Goal: Task Accomplishment & Management: Use online tool/utility

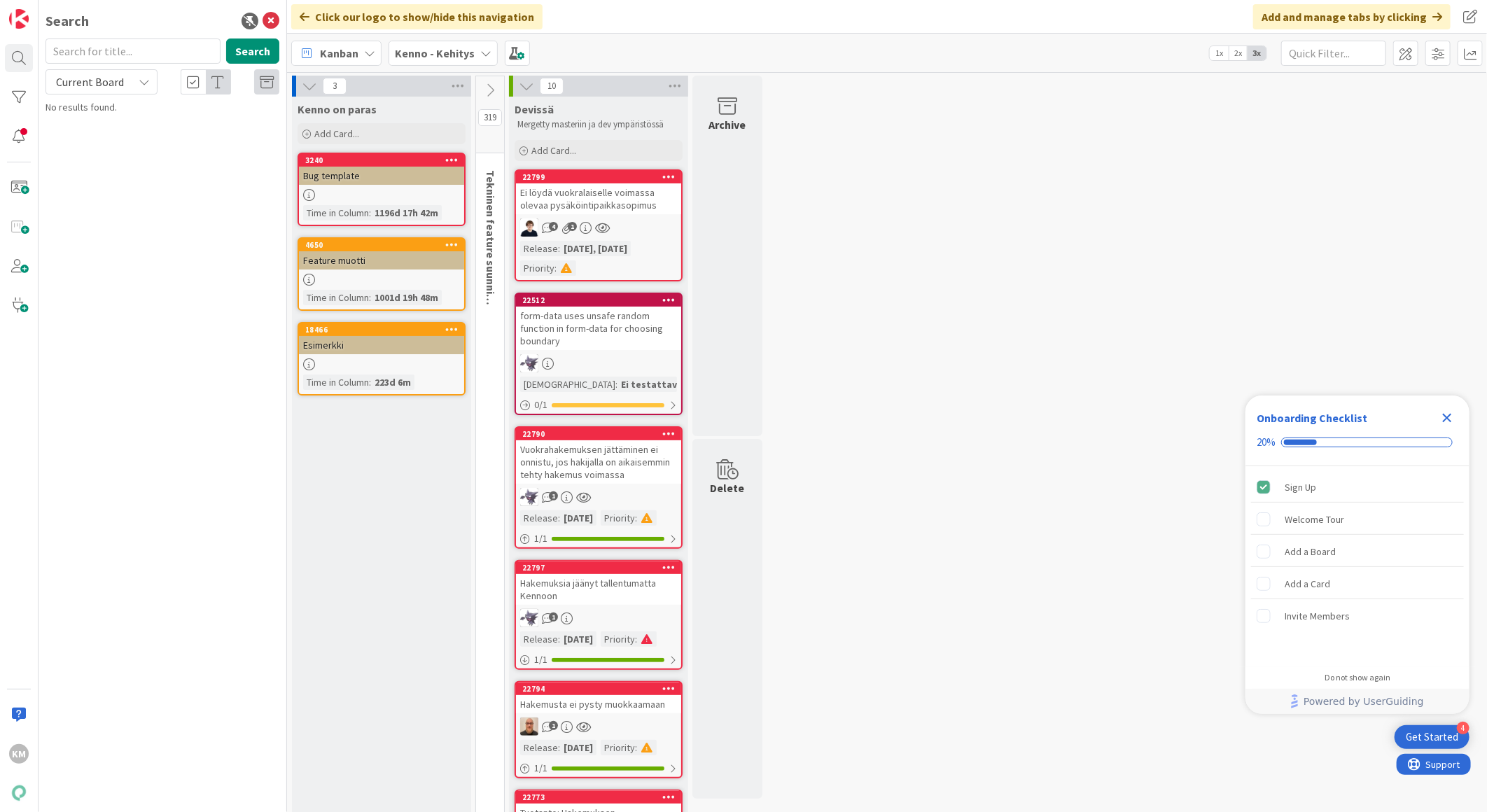
click at [436, 54] on b "Kenno - Kehitys" at bounding box center [435, 53] width 80 height 14
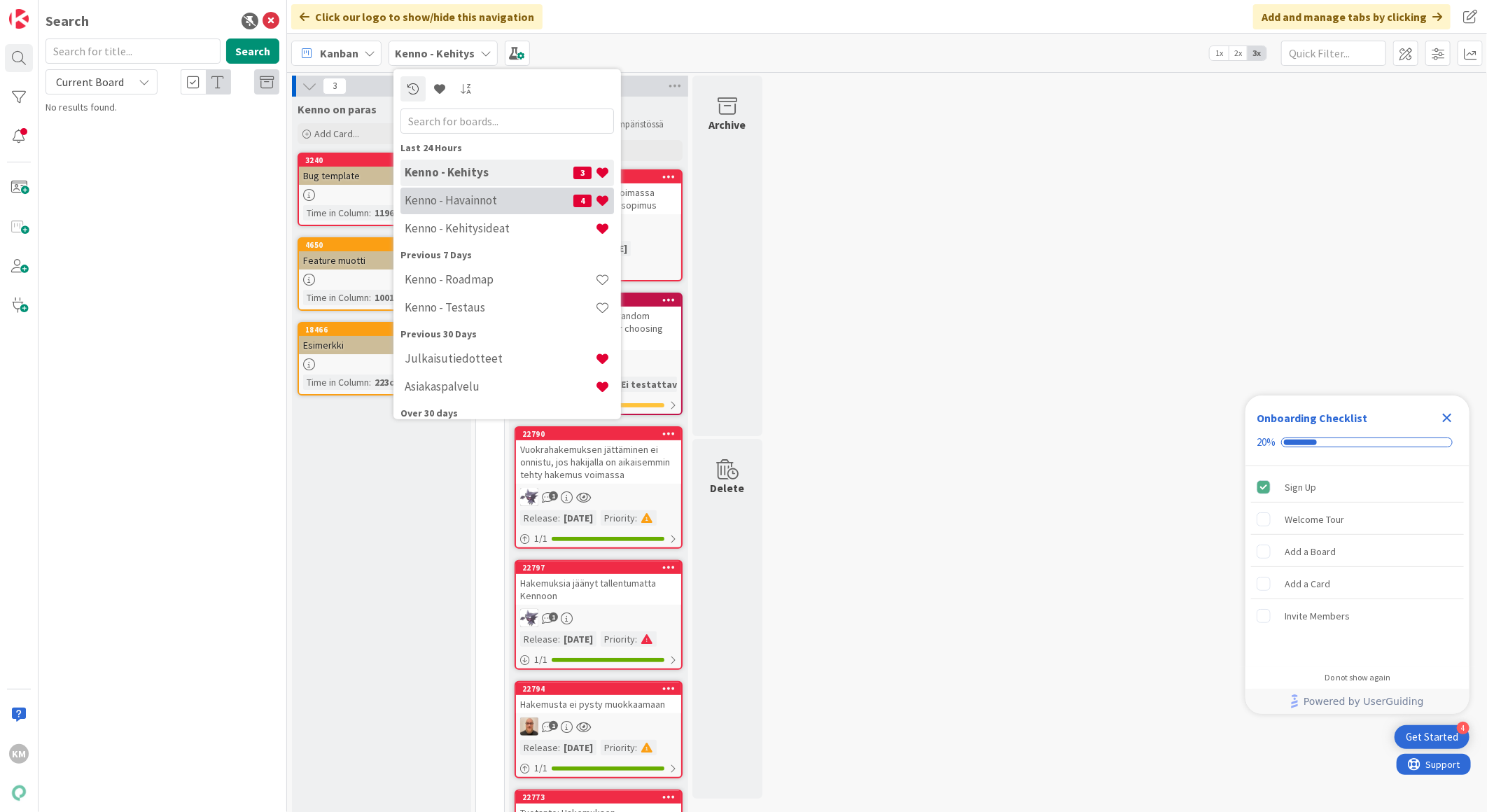
click at [484, 205] on h4 "Kenno - Havainnot" at bounding box center [489, 200] width 169 height 14
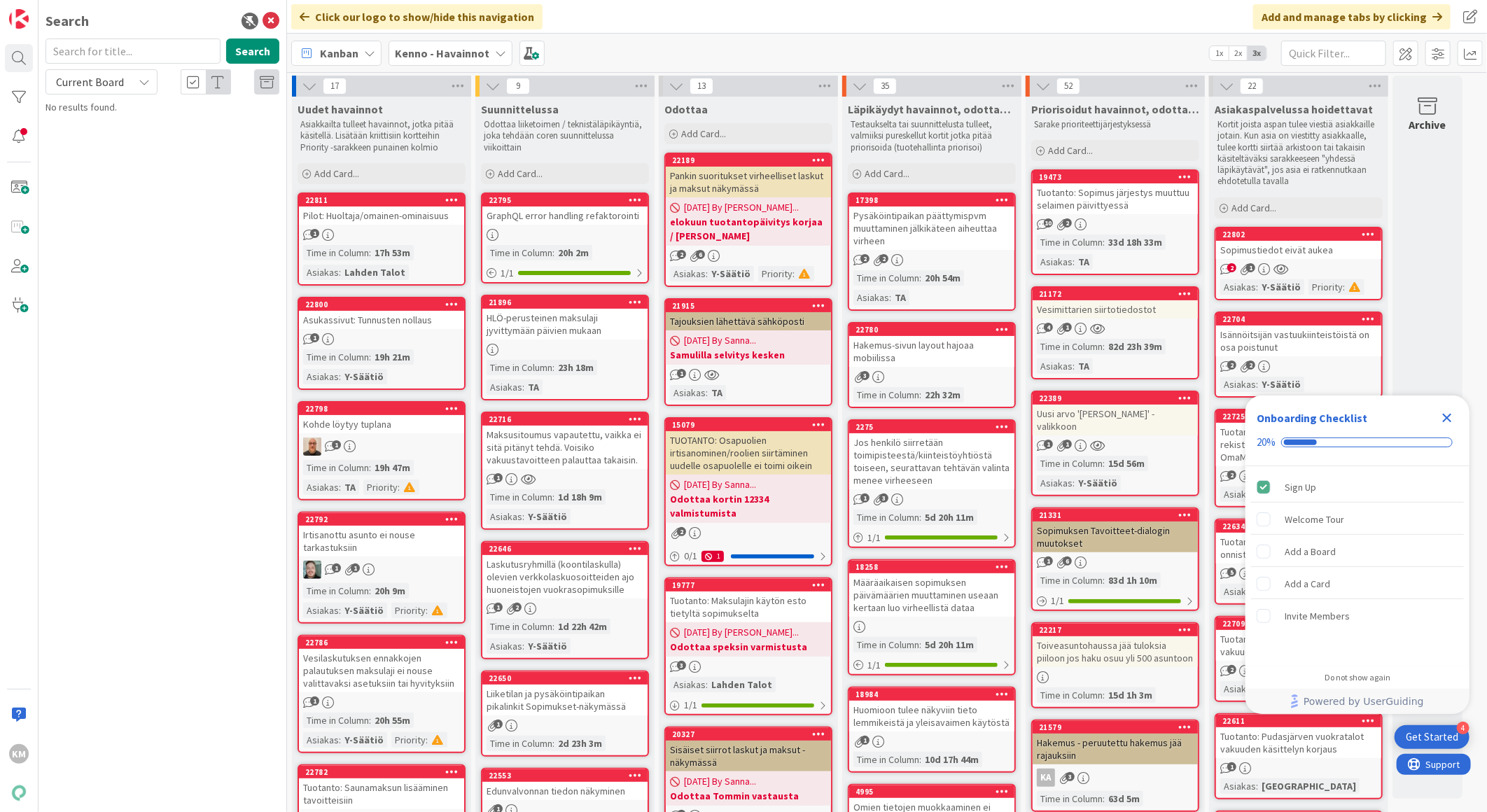
click at [1318, 264] on div "2 1" at bounding box center [1299, 269] width 165 height 12
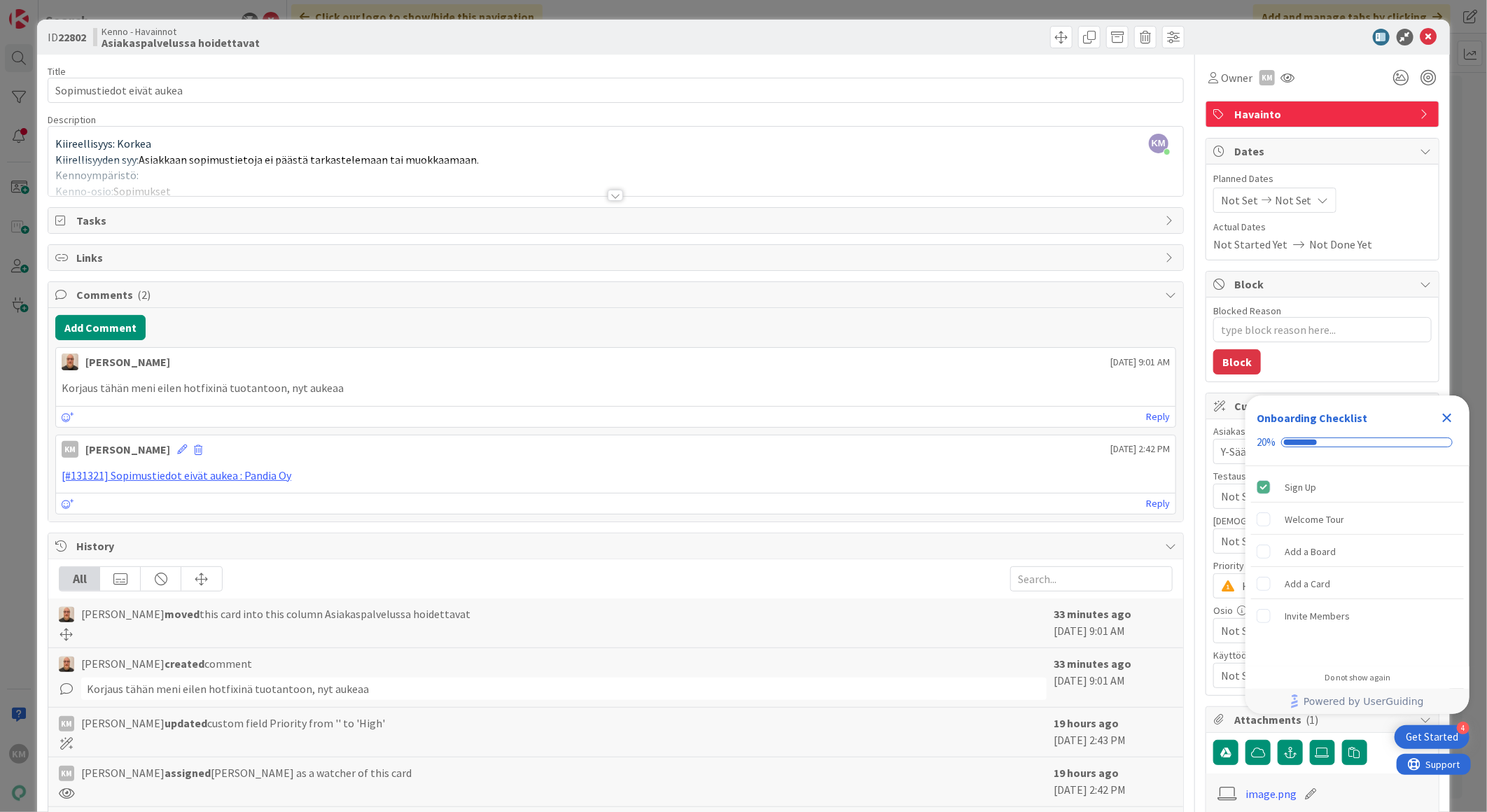
click at [1450, 416] on icon "Close Checklist" at bounding box center [1447, 418] width 17 height 17
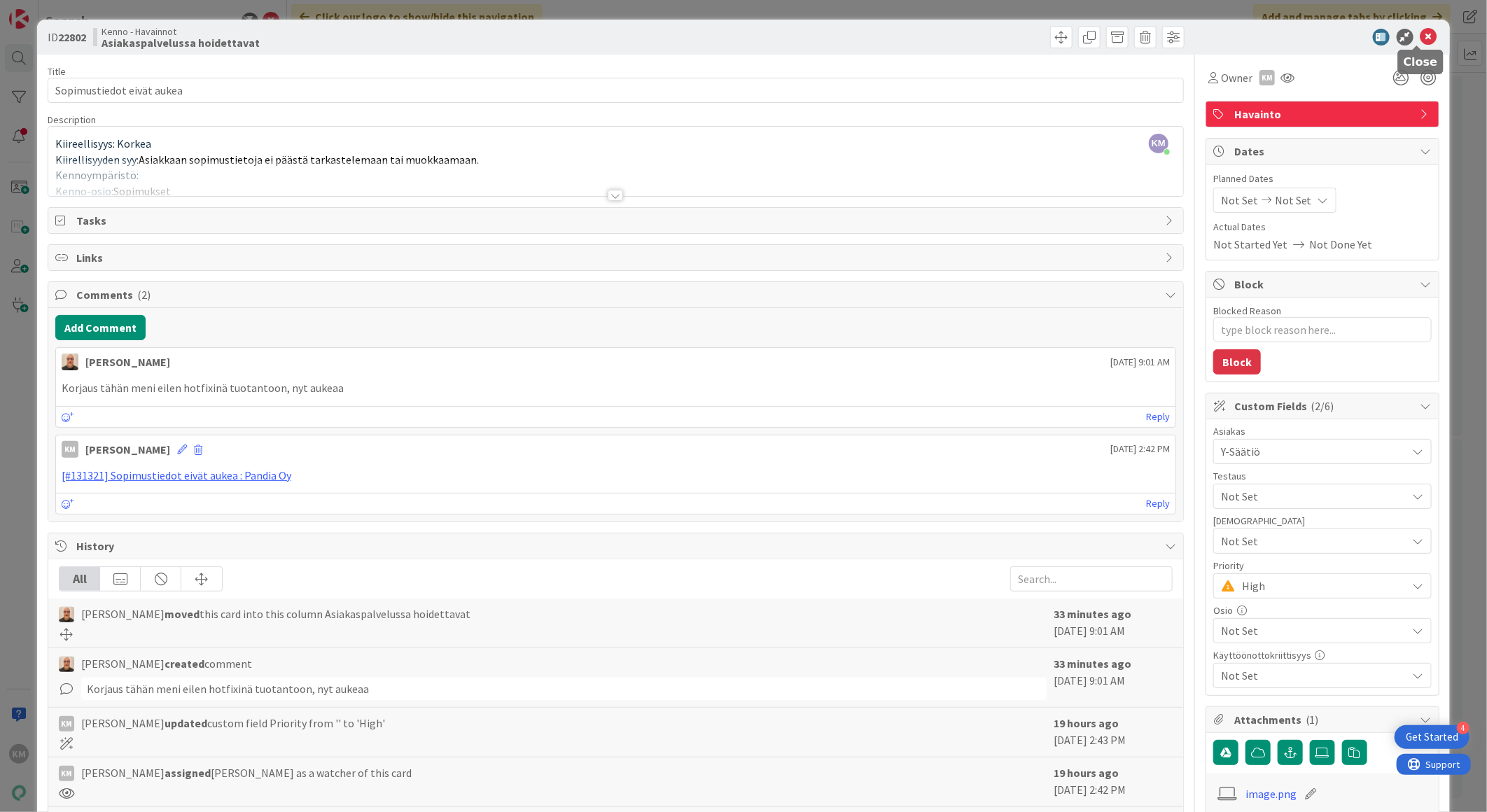
click at [1421, 38] on icon at bounding box center [1429, 37] width 17 height 17
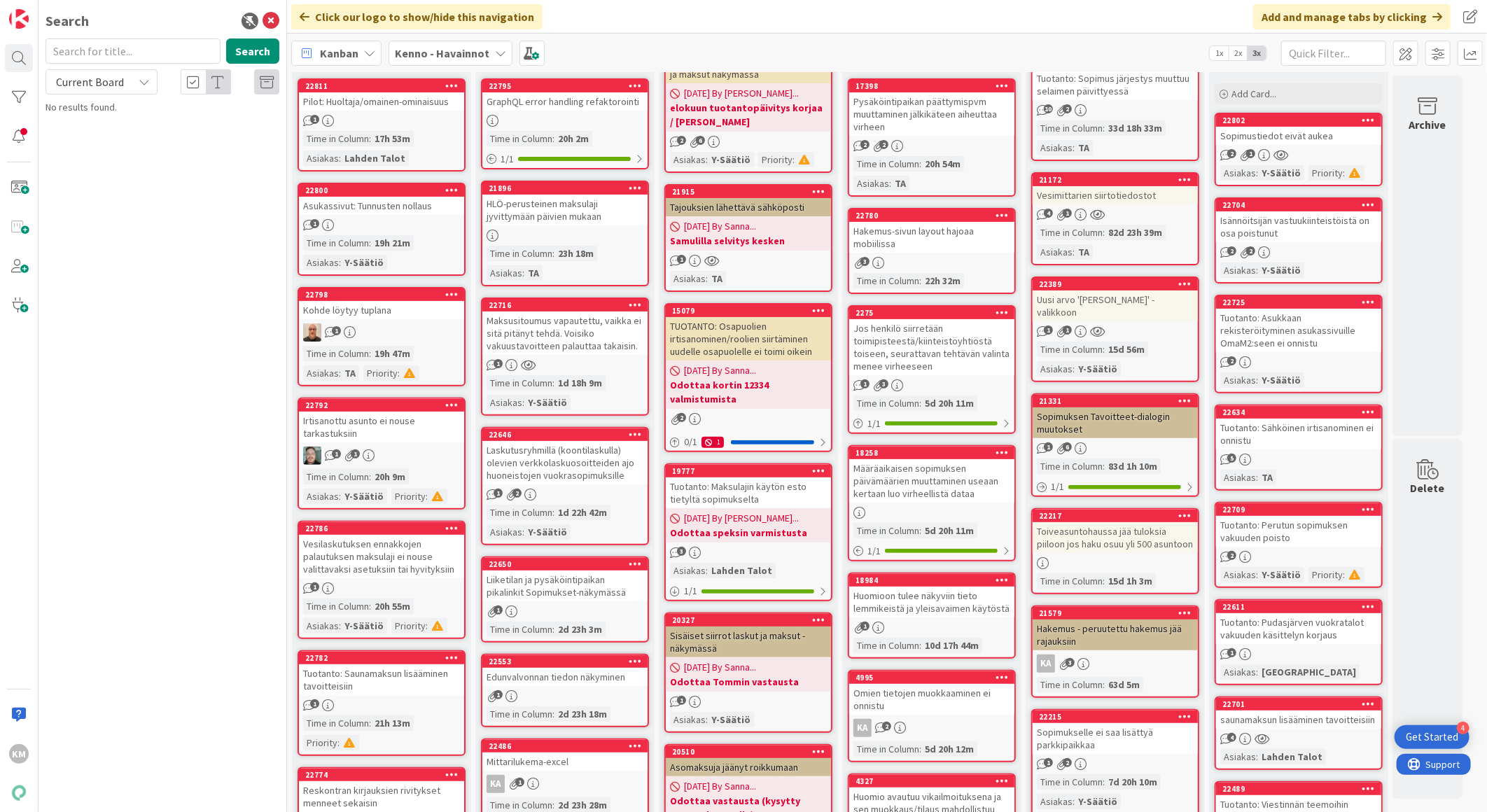
scroll to position [77, 0]
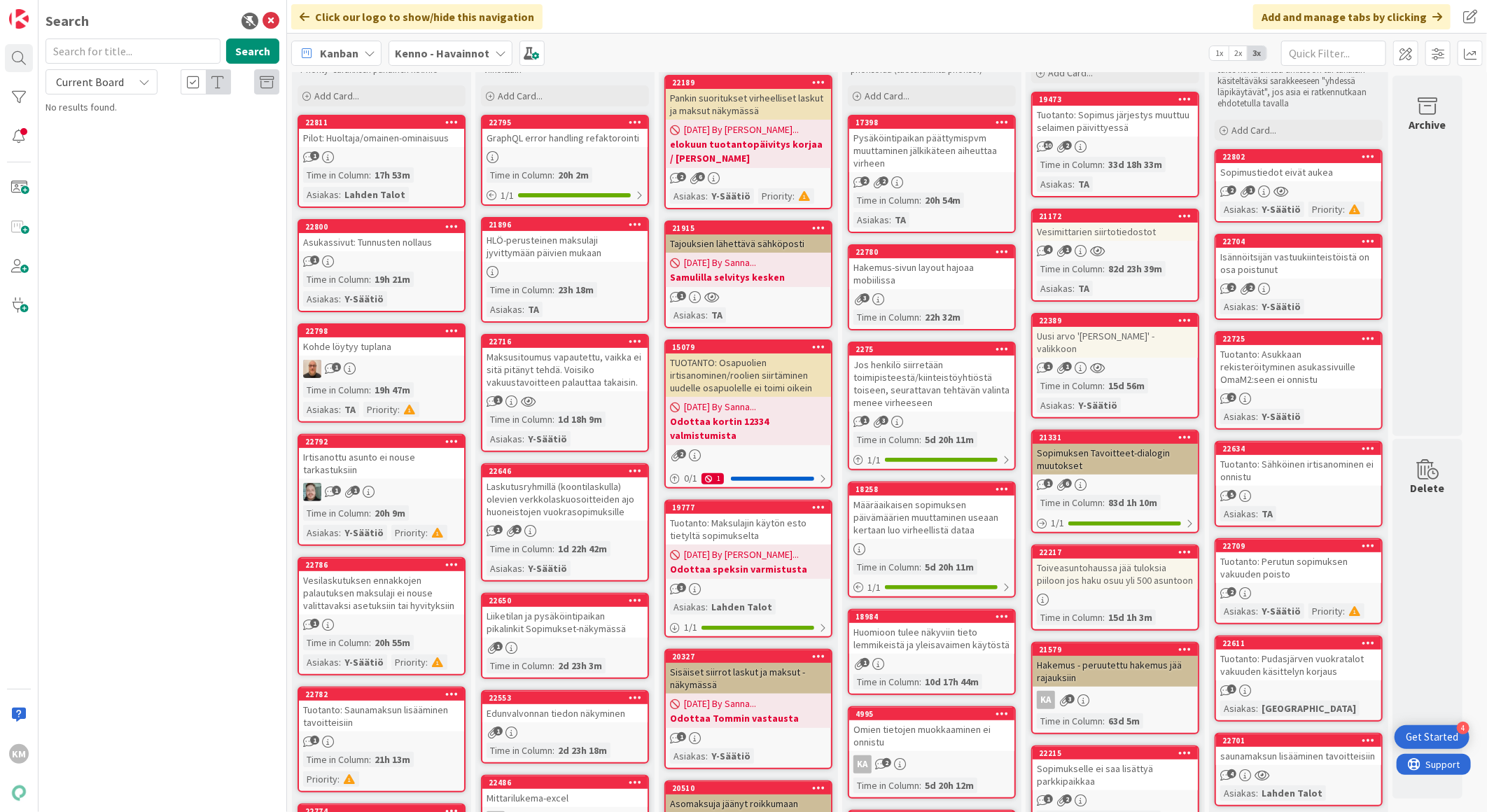
click at [1263, 186] on icon at bounding box center [1264, 192] width 12 height 12
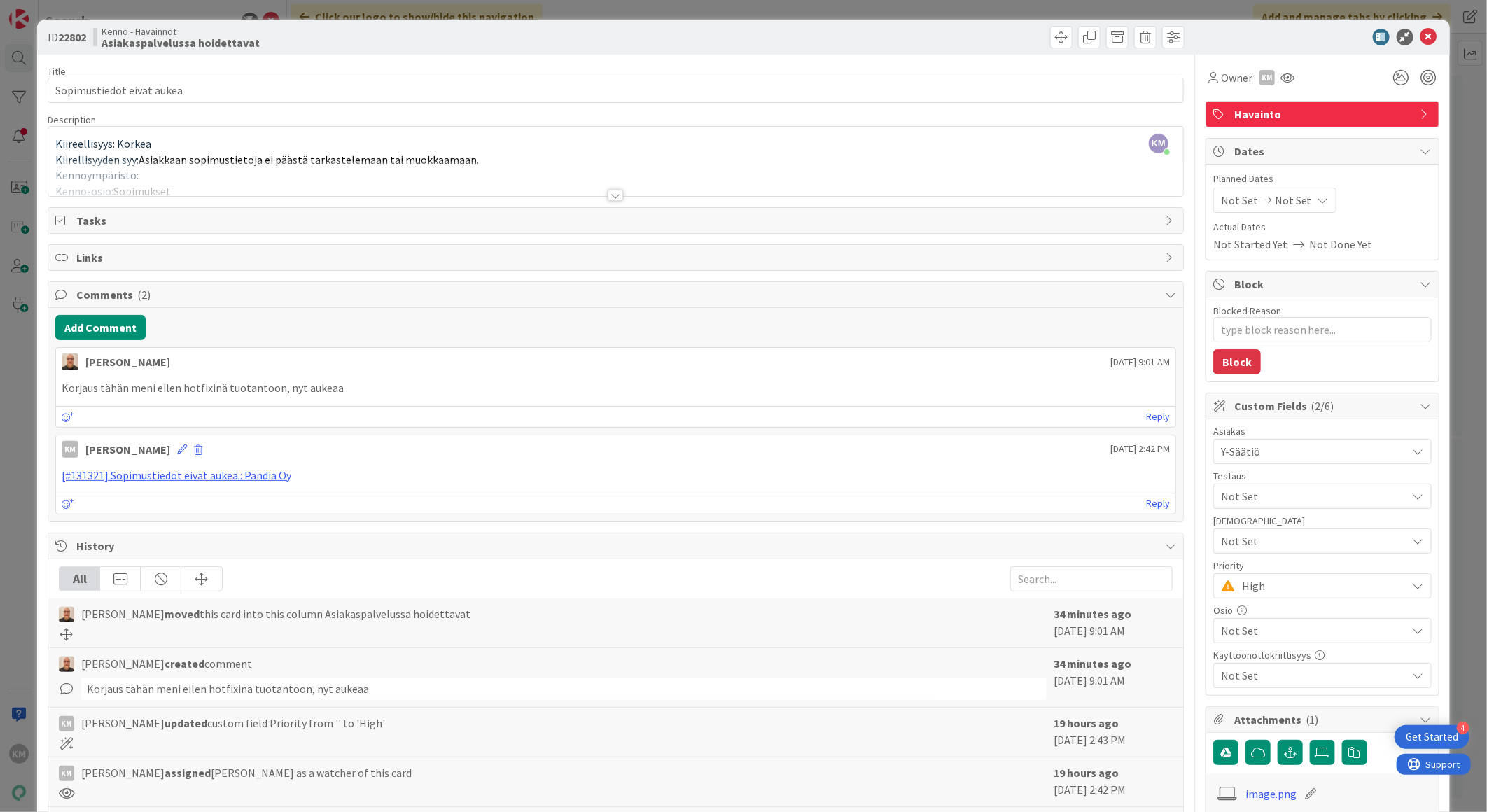
click at [611, 194] on div at bounding box center [615, 195] width 15 height 11
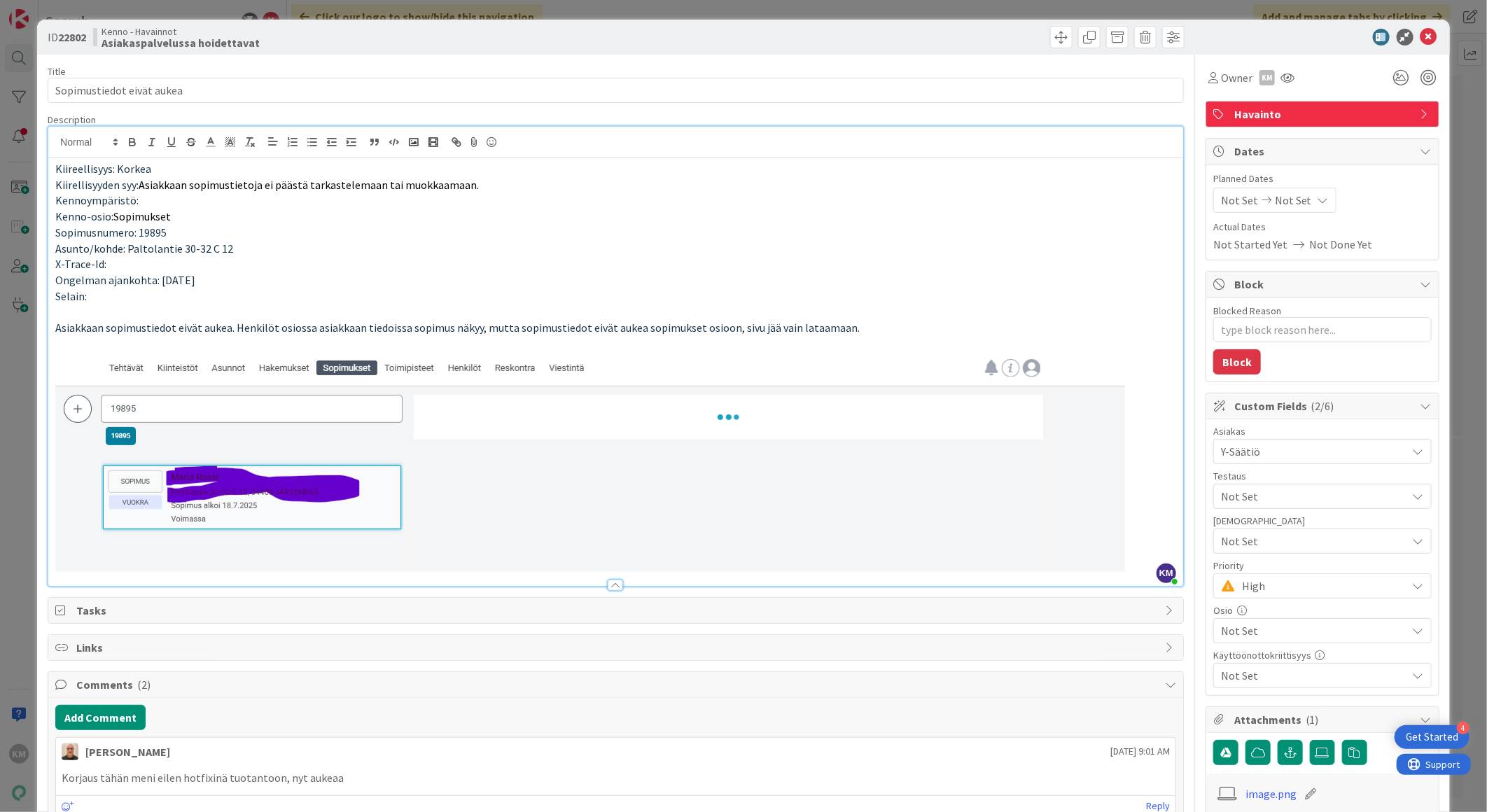
click at [149, 230] on span "Sopimusnumero: 19895" at bounding box center [110, 232] width 111 height 14
copy span "19895"
click at [1110, 32] on span at bounding box center [1118, 37] width 22 height 22
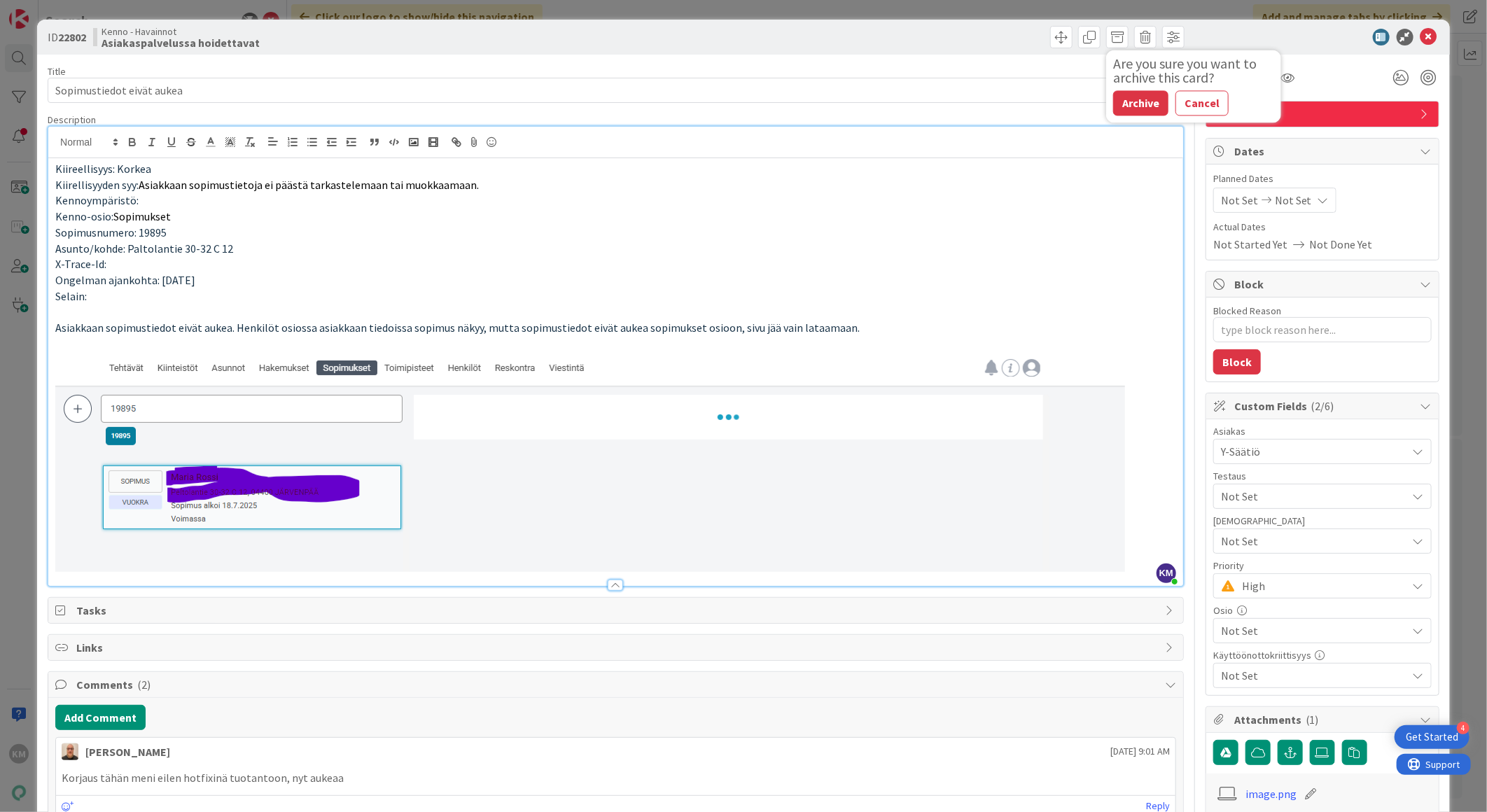
click at [1119, 95] on button "Archive" at bounding box center [1141, 102] width 55 height 25
type textarea "x"
